Goal: Ask a question

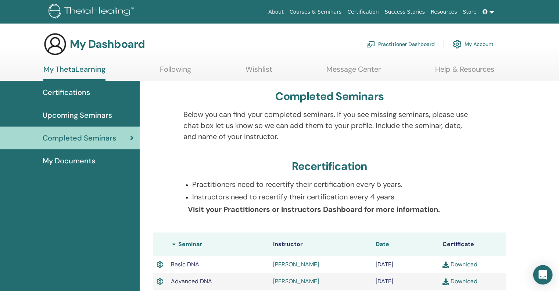
click at [374, 250] on icon "Open Intercom Messenger" at bounding box center [543, 275] width 10 height 10
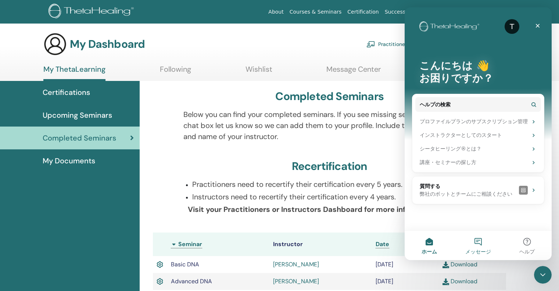
click at [374, 243] on button "メッセージ" at bounding box center [477, 244] width 49 height 29
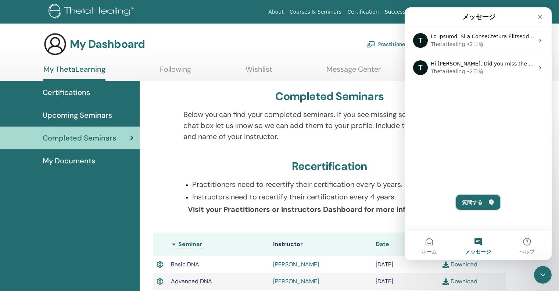
click at [374, 201] on button "質問する" at bounding box center [478, 202] width 44 height 15
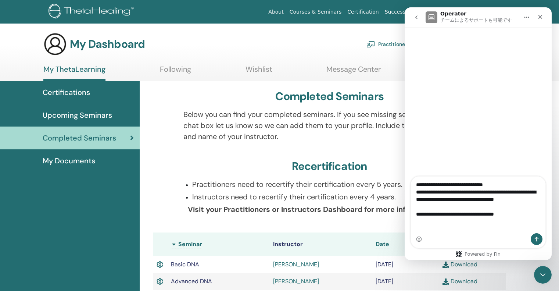
scroll to position [37, 0]
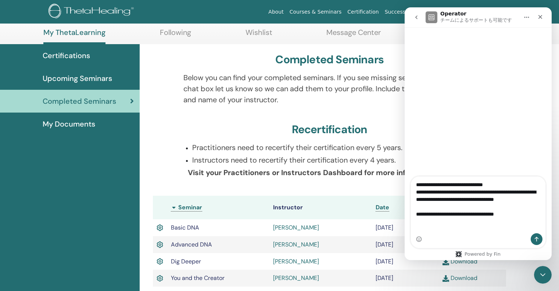
click at [374, 218] on textarea "**********" at bounding box center [478, 197] width 135 height 42
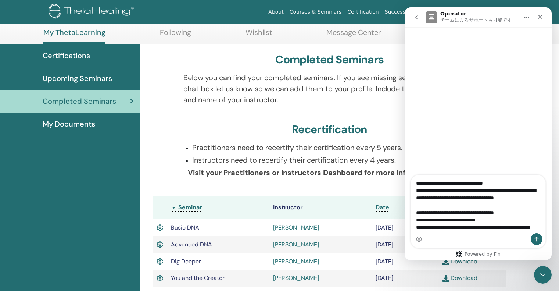
scroll to position [19, 0]
click at [374, 215] on textarea "**********" at bounding box center [478, 204] width 135 height 58
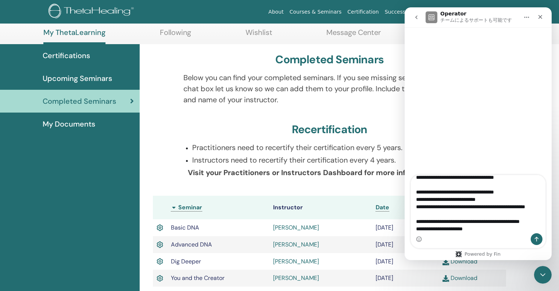
scroll to position [49, 0]
type textarea "**********"
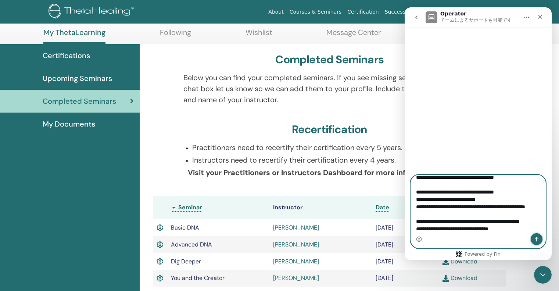
click at [374, 240] on icon "メッセージを送信…" at bounding box center [537, 239] width 6 height 6
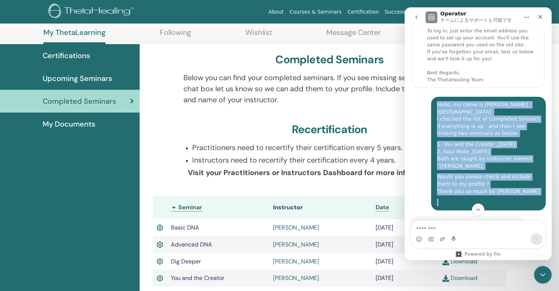
scroll to position [39, 0]
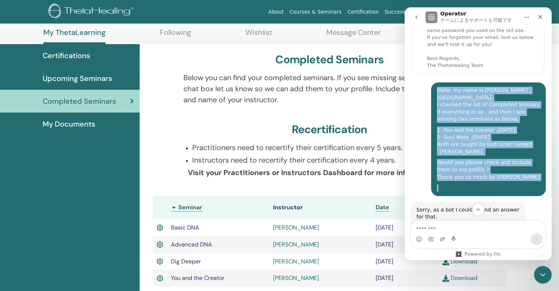
drag, startPoint x: 433, startPoint y: 128, endPoint x: 511, endPoint y: 165, distance: 86.1
click at [374, 175] on div "Hello, my name is [PERSON_NAME] ,[GEOGRAPHIC_DATA]. I checked the list of Compl…" at bounding box center [488, 139] width 103 height 105
copy div "Hello, my name is [PERSON_NAME] ,[GEOGRAPHIC_DATA]. I checked the list of Compl…"
drag, startPoint x: 522, startPoint y: 162, endPoint x: 519, endPoint y: 159, distance: 4.7
click at [374, 162] on div "Would you please check and include them to my profile ? Thank you so much by [P…" at bounding box center [488, 170] width 103 height 22
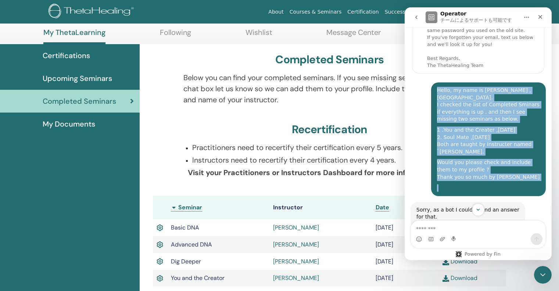
click at [374, 126] on div "1 .You and the Creater ,[DATE] 2. Soul Mate ,[DATE] Both are taught by Instruct…" at bounding box center [488, 140] width 103 height 29
click at [374, 109] on div "Hello, my name is [PERSON_NAME] ,[GEOGRAPHIC_DATA]. I checked the list of Compl…" at bounding box center [488, 105] width 103 height 36
drag, startPoint x: 433, startPoint y: 88, endPoint x: 453, endPoint y: 178, distance: 92.8
click at [374, 178] on div "Hello, my name is [PERSON_NAME] ,[GEOGRAPHIC_DATA]. I checked the list of Compl…" at bounding box center [488, 139] width 115 height 114
copy div "Hello, my name is [PERSON_NAME] ,[GEOGRAPHIC_DATA]. I checked the list of Compl…"
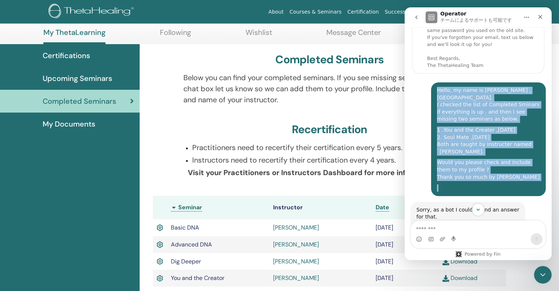
click at [374, 148] on div "Hello, my name is [PERSON_NAME] ,[GEOGRAPHIC_DATA]. I checked the list of Compl…" at bounding box center [488, 139] width 103 height 105
drag, startPoint x: 450, startPoint y: 108, endPoint x: 516, endPoint y: 135, distance: 71.0
click at [374, 135] on div "1 .You and the Creater ,[DATE] 2. Soul Mate ,[DATE] Both are taught by Instruct…" at bounding box center [488, 140] width 103 height 29
click at [374, 109] on div "Hello, my name is [PERSON_NAME] ,[GEOGRAPHIC_DATA]. I checked the list of Compl…" at bounding box center [488, 105] width 103 height 36
copy div "Hello, my name is [PERSON_NAME] ,[GEOGRAPHIC_DATA]. I checked the list of Compl…"
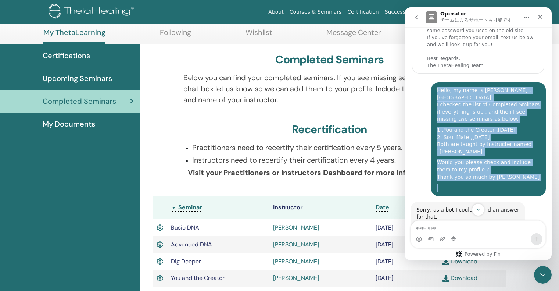
click at [374, 97] on div "Hello, my name is [PERSON_NAME] ,[GEOGRAPHIC_DATA]. I checked the list of Compl…" at bounding box center [488, 105] width 103 height 36
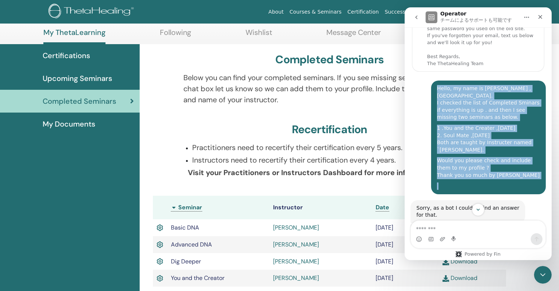
click at [374, 141] on div "1 .You and the Creater ,[DATE] 2. Soul Mate ,[DATE] Both are taught by Instruct…" at bounding box center [488, 139] width 103 height 29
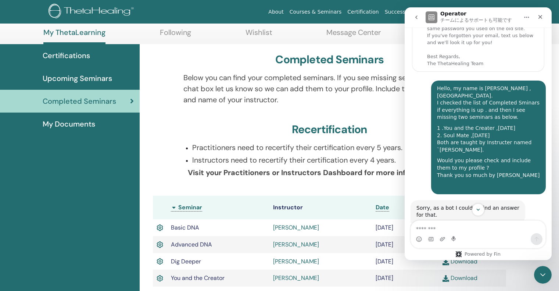
drag, startPoint x: 493, startPoint y: 141, endPoint x: 491, endPoint y: 154, distance: 13.0
click at [374, 157] on div "Would you please check and include them to my profile ? Thank you so much by [P…" at bounding box center [488, 168] width 103 height 22
drag, startPoint x: 526, startPoint y: 104, endPoint x: 528, endPoint y: 92, distance: 12.5
click at [374, 92] on div "Hello, my name is [PERSON_NAME] ,[GEOGRAPHIC_DATA]. I checked the list of Compl…" at bounding box center [488, 103] width 103 height 36
drag, startPoint x: 526, startPoint y: 94, endPoint x: 530, endPoint y: 86, distance: 9.2
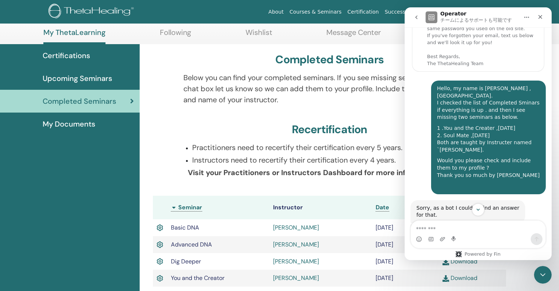
click at [374, 86] on div "Hello, my name is [PERSON_NAME] ,[GEOGRAPHIC_DATA]. I checked the list of Compl…" at bounding box center [488, 103] width 103 height 36
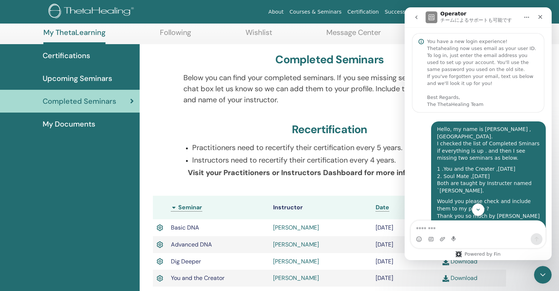
scroll to position [37, 0]
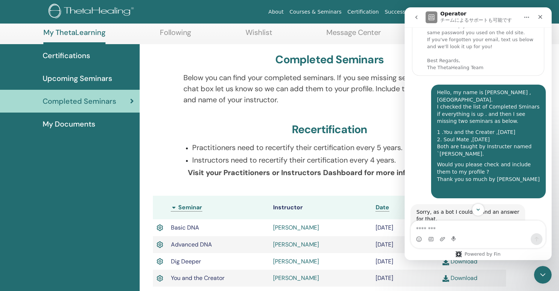
click at [374, 161] on div "Would you please check and include them to my profile ? Thank you so much by [P…" at bounding box center [488, 172] width 103 height 22
click at [374, 188] on div "Hello, my name is [PERSON_NAME] ,[GEOGRAPHIC_DATA]. I checked the list of Compl…" at bounding box center [488, 142] width 115 height 114
click at [374, 121] on div "Hello, my name is [PERSON_NAME] ,[GEOGRAPHIC_DATA]. I checked the list of Compl…" at bounding box center [488, 141] width 103 height 105
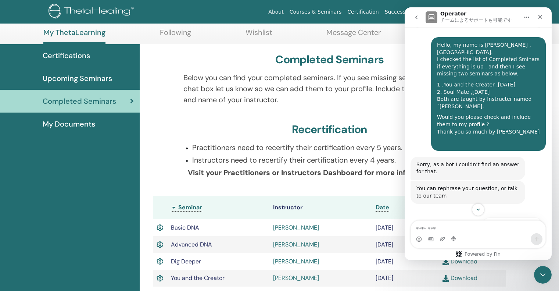
scroll to position [87, 0]
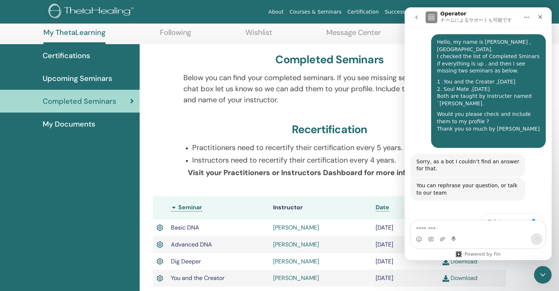
click at [374, 79] on div "1 .You and the Creater ,[DATE] 2. Soul Mate ,[DATE] Both are taught by Instruct…" at bounding box center [488, 92] width 103 height 29
drag, startPoint x: 496, startPoint y: 79, endPoint x: 514, endPoint y: 97, distance: 25.2
click at [374, 98] on div "1 .You and the Creater ,[DATE] 2. Soul Mate ,[DATE] Both are taught by Instruct…" at bounding box center [488, 92] width 103 height 29
drag, startPoint x: 489, startPoint y: 66, endPoint x: 503, endPoint y: 51, distance: 20.0
click at [374, 51] on div "Hello, my name is [PERSON_NAME] ,[GEOGRAPHIC_DATA]. I checked the list of Compl…" at bounding box center [488, 57] width 103 height 36
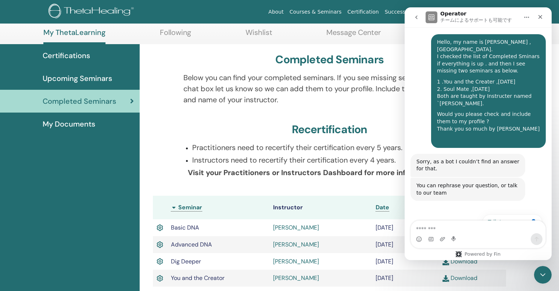
scroll to position [0, 0]
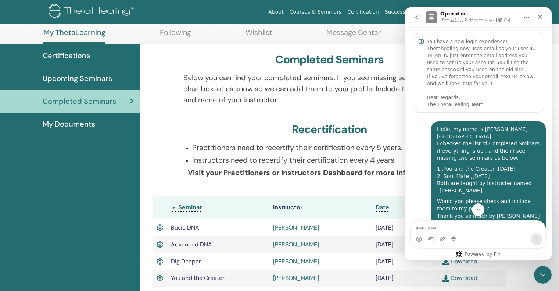
click at [374, 18] on icon "ホーム" at bounding box center [527, 17] width 6 height 6
click at [374, 165] on div "1 .You and the Creater ,[DATE] 2. Soul Mate ,[DATE] Both are taught by Instruct…" at bounding box center [488, 179] width 103 height 29
drag, startPoint x: 509, startPoint y: 162, endPoint x: 503, endPoint y: 191, distance: 29.8
click at [374, 198] on div "Would you please check and include them to my profile ? Thank you so much by [P…" at bounding box center [488, 209] width 103 height 22
drag, startPoint x: 336, startPoint y: 125, endPoint x: 327, endPoint y: 113, distance: 14.9
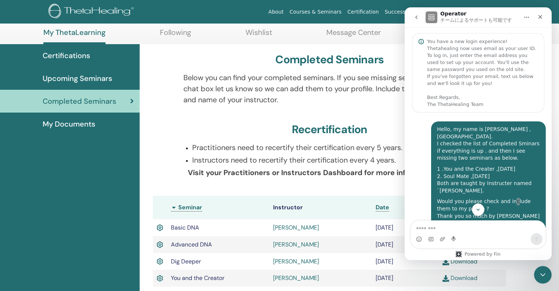
click at [335, 123] on h3 "Recertification" at bounding box center [330, 129] width 76 height 13
drag, startPoint x: 299, startPoint y: 97, endPoint x: 302, endPoint y: 100, distance: 4.3
click at [302, 100] on p "Below you can find your completed seminars. If you see missing seminars, please…" at bounding box center [329, 88] width 293 height 33
click at [374, 17] on icon "クローズ" at bounding box center [540, 17] width 6 height 6
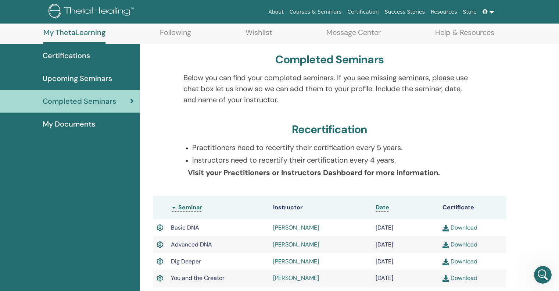
scroll to position [94, 0]
click at [374, 250] on icon "Intercom Messengerを開く" at bounding box center [542, 274] width 12 height 12
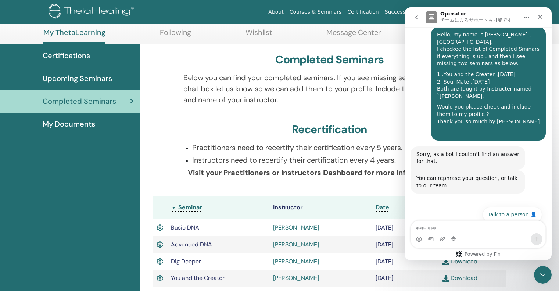
click at [374, 16] on icon "ホーム" at bounding box center [527, 17] width 6 height 6
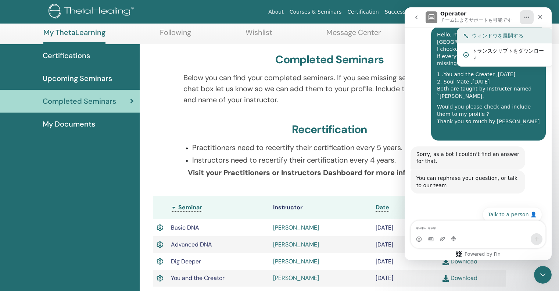
click at [374, 33] on div "ウィンドウを展開する" at bounding box center [509, 36] width 75 height 8
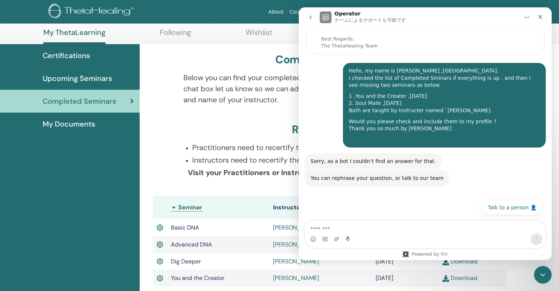
scroll to position [37, 0]
drag, startPoint x: 466, startPoint y: 97, endPoint x: 523, endPoint y: 112, distance: 58.5
click at [374, 112] on div "1 .You and the Creater ,[DATE] 2. Soul Mate ,[DATE] Both are taught by Instruct…" at bounding box center [444, 104] width 191 height 22
drag, startPoint x: 522, startPoint y: 110, endPoint x: 480, endPoint y: 90, distance: 46.2
click at [374, 90] on div "Hello, my name is [PERSON_NAME] ,[GEOGRAPHIC_DATA]. I checked the list of Compl…" at bounding box center [444, 105] width 191 height 76
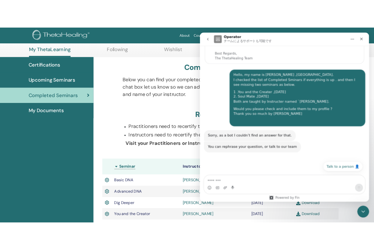
scroll to position [1, 0]
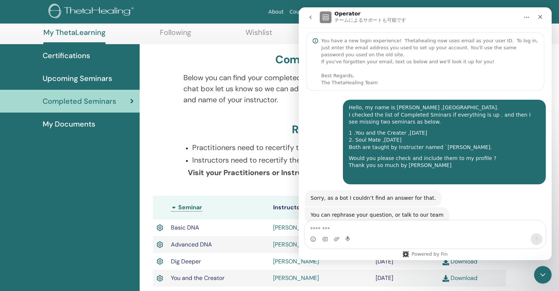
click at [374, 92] on div "Hello, my name is [PERSON_NAME] ,[GEOGRAPHIC_DATA]. I checked the list of Compl…" at bounding box center [425, 161] width 253 height 141
drag, startPoint x: 541, startPoint y: 15, endPoint x: 835, endPoint y: 23, distance: 293.7
click at [374, 15] on icon "クローズ" at bounding box center [540, 17] width 6 height 6
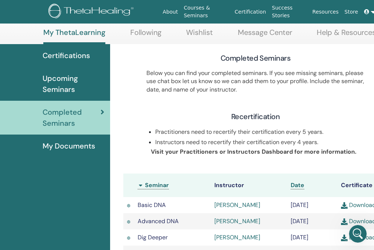
scroll to position [78, 0]
